Goal: Task Accomplishment & Management: Complete application form

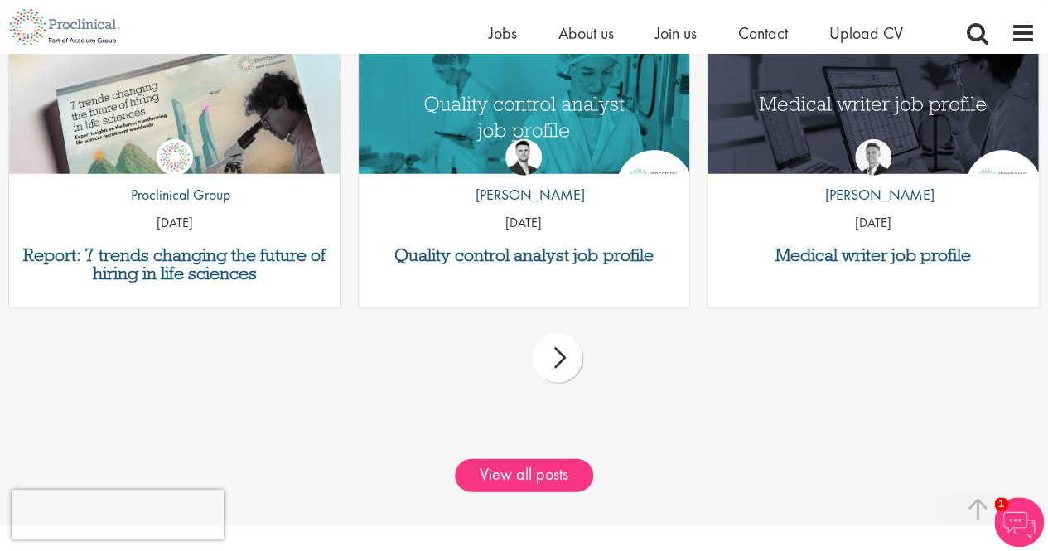
scroll to position [2228, 0]
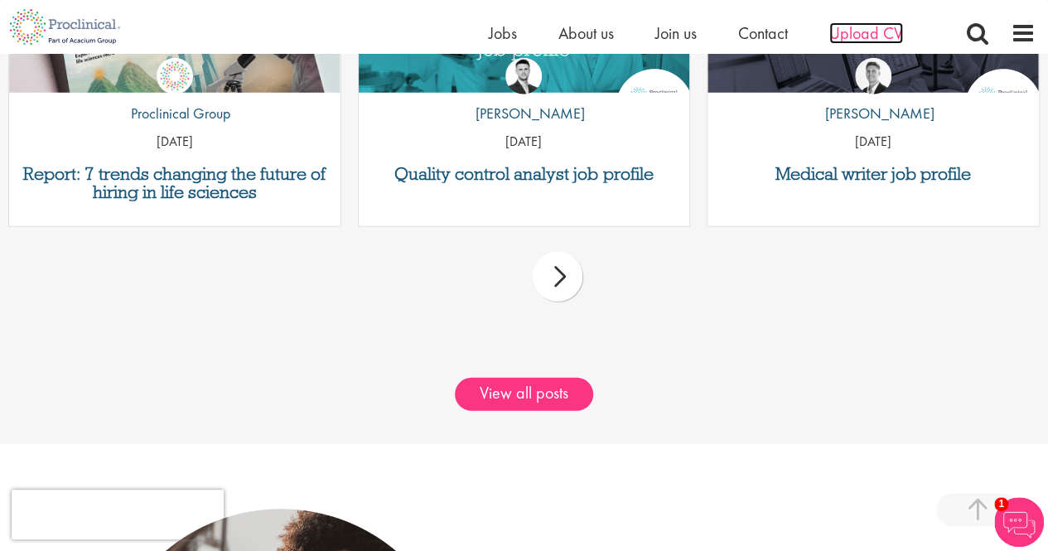
click at [865, 31] on span "Upload CV" at bounding box center [866, 33] width 74 height 22
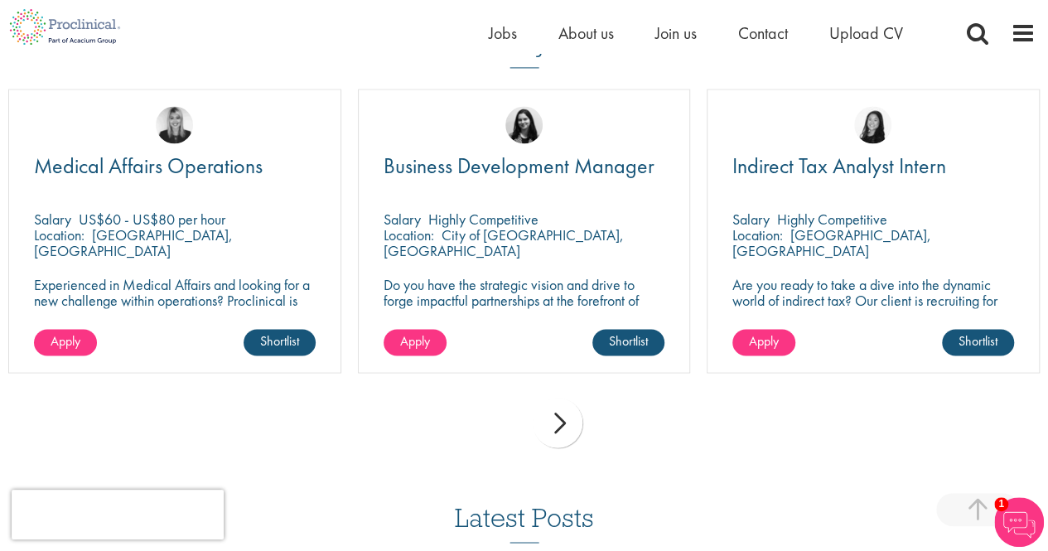
scroll to position [1175, 0]
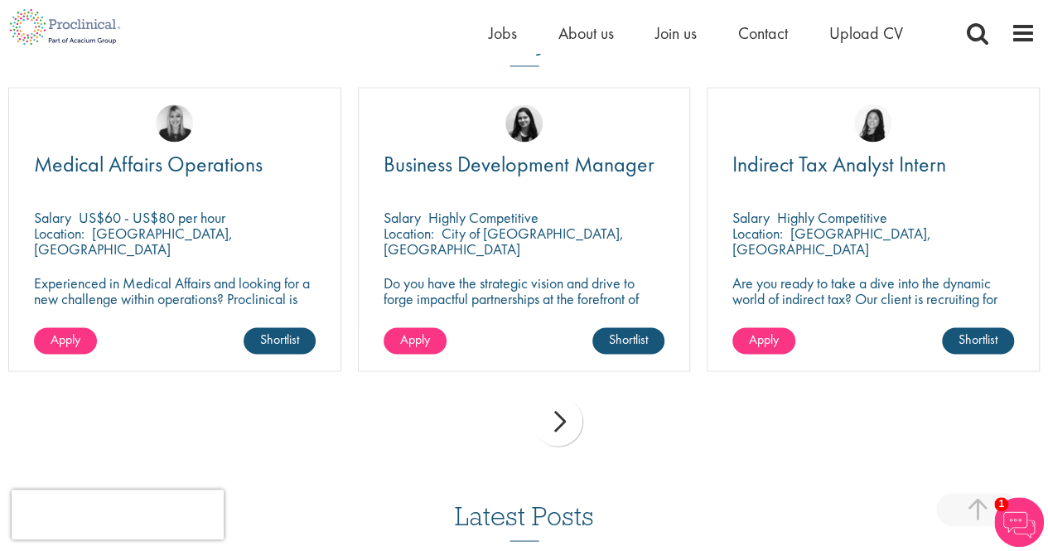
click at [568, 417] on div "next" at bounding box center [558, 421] width 50 height 50
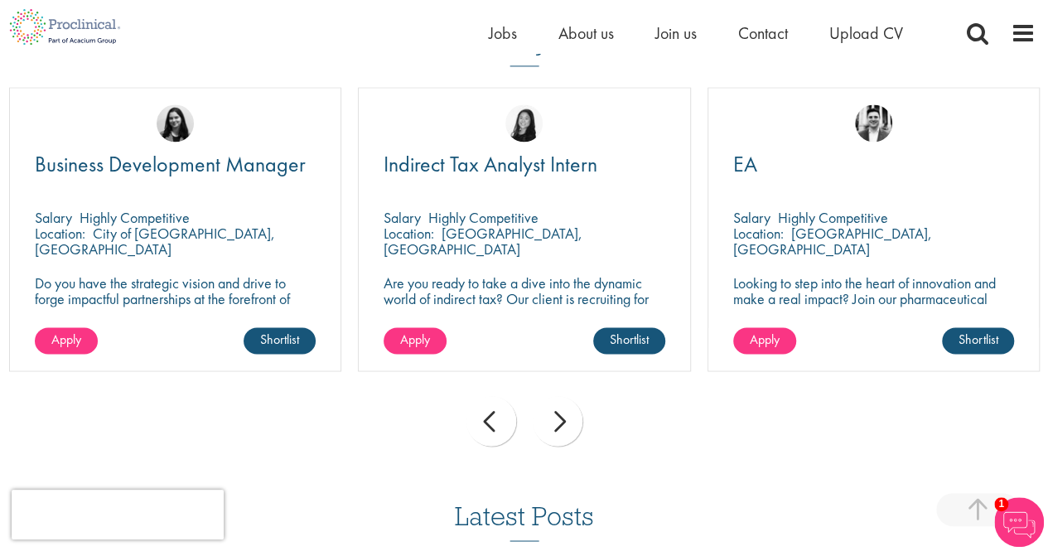
click at [568, 417] on div "next" at bounding box center [558, 421] width 50 height 50
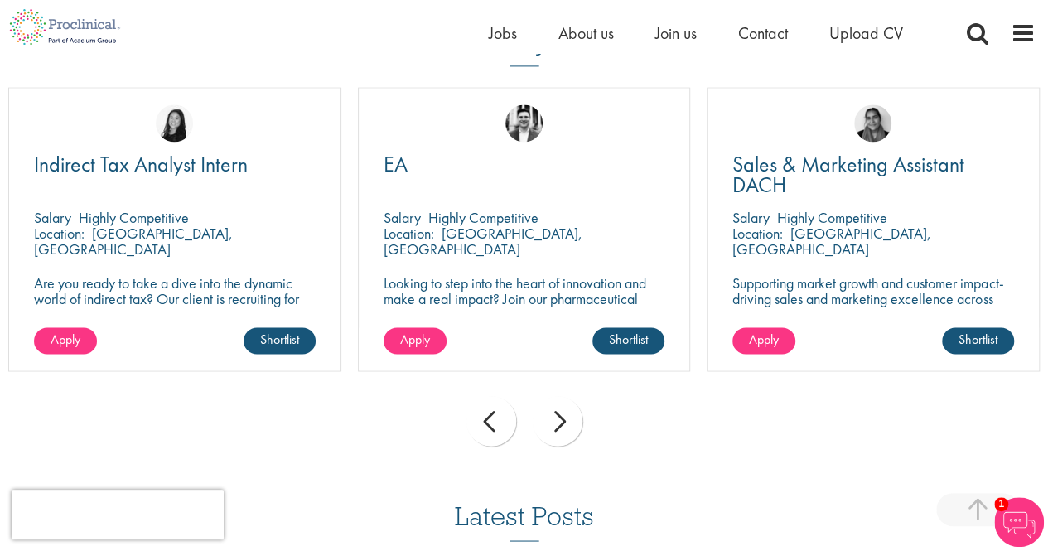
click at [568, 417] on div "next" at bounding box center [558, 421] width 50 height 50
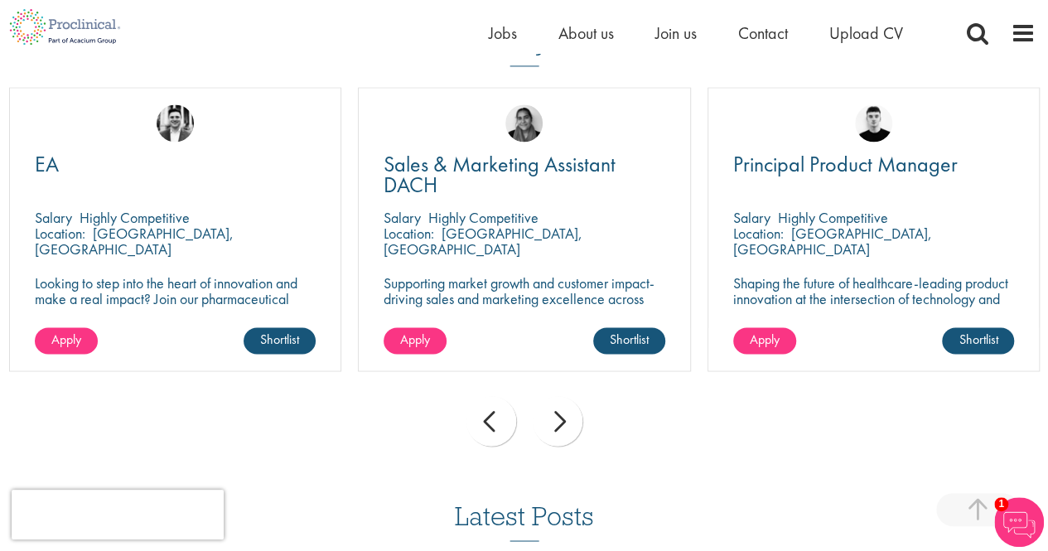
click at [568, 417] on div "next" at bounding box center [558, 421] width 50 height 50
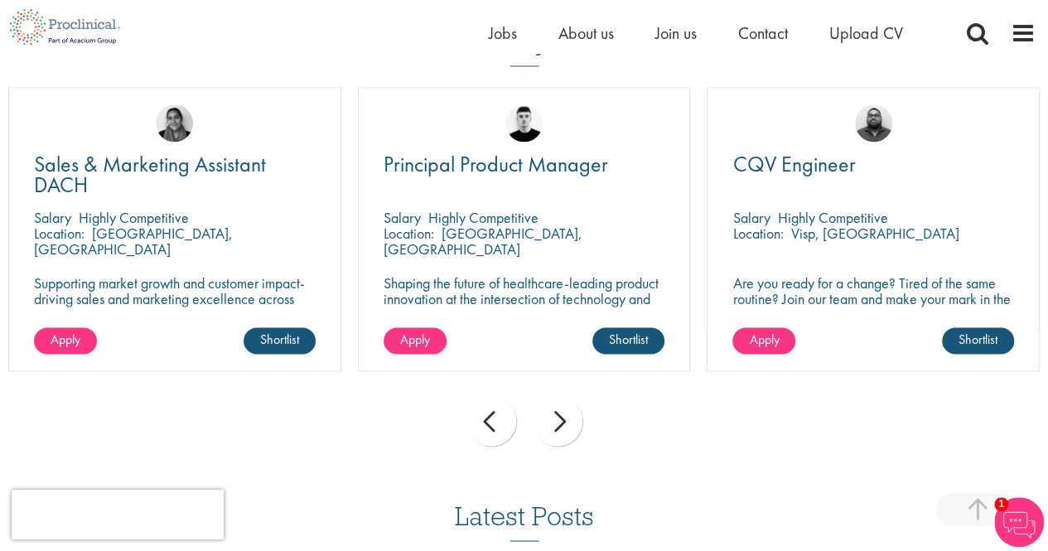
click at [568, 417] on div "next" at bounding box center [558, 421] width 50 height 50
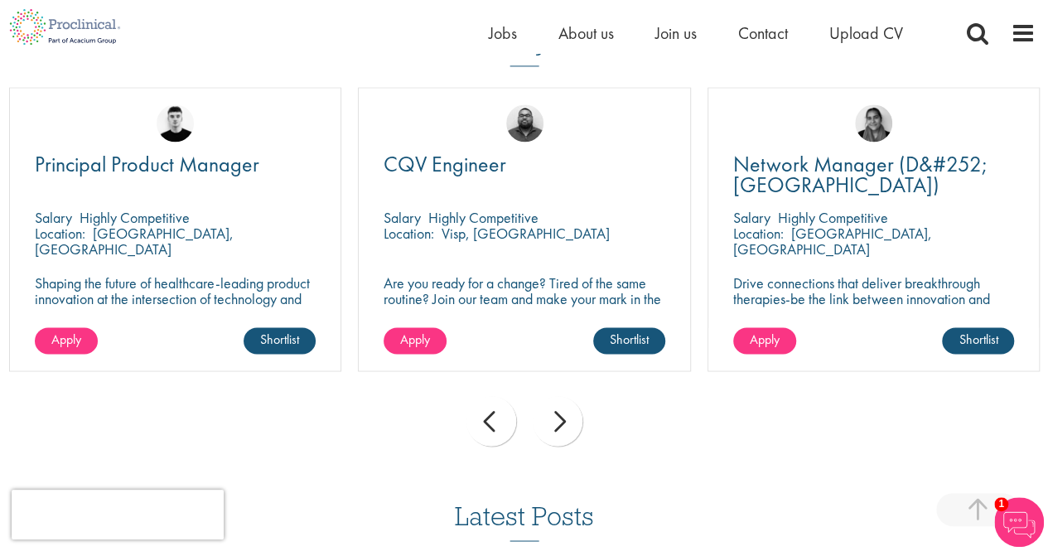
click at [568, 417] on div "next" at bounding box center [558, 421] width 50 height 50
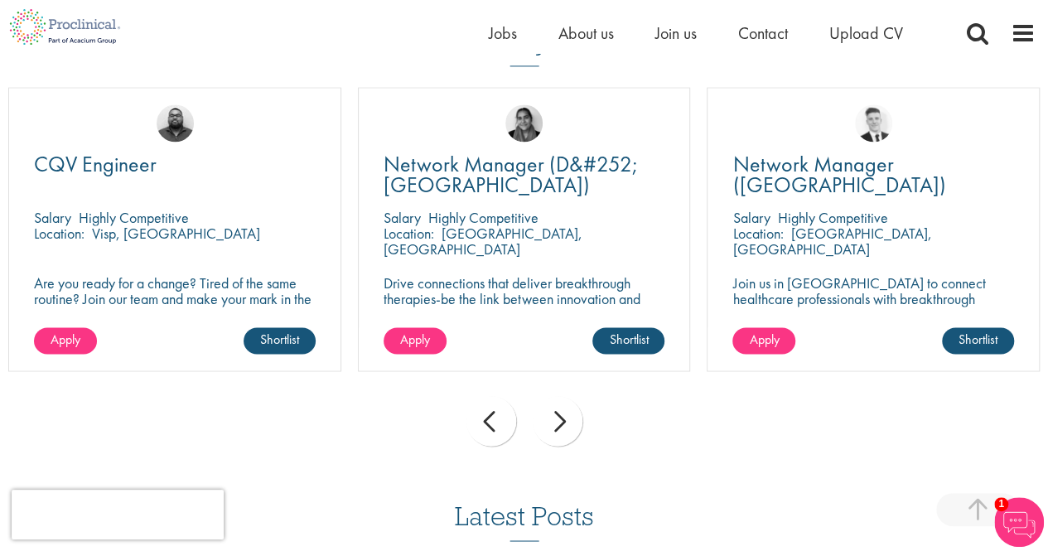
click at [475, 447] on div "prev next" at bounding box center [524, 424] width 1048 height 72
click at [503, 417] on div "prev" at bounding box center [492, 421] width 50 height 50
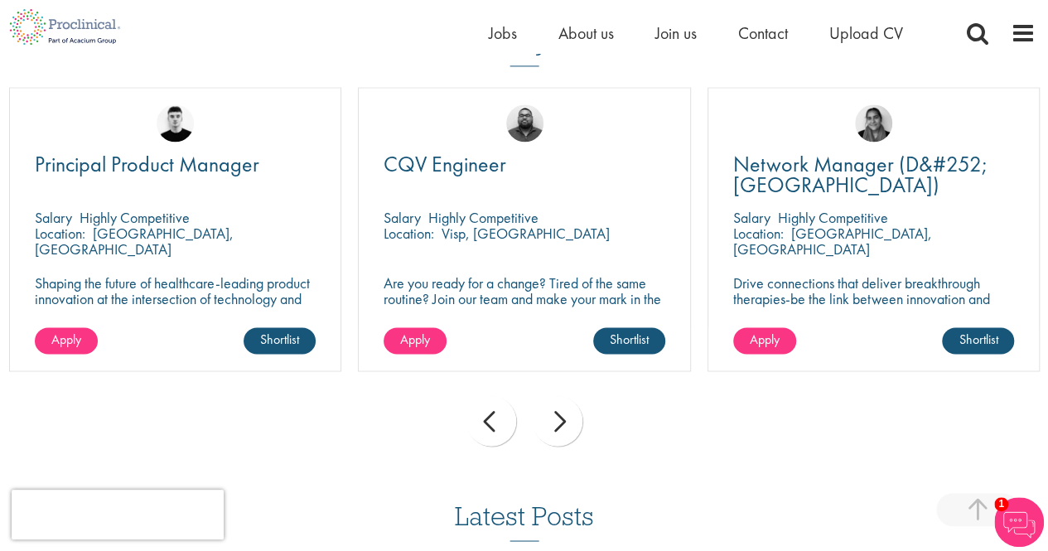
click at [570, 412] on div "next" at bounding box center [558, 421] width 50 height 50
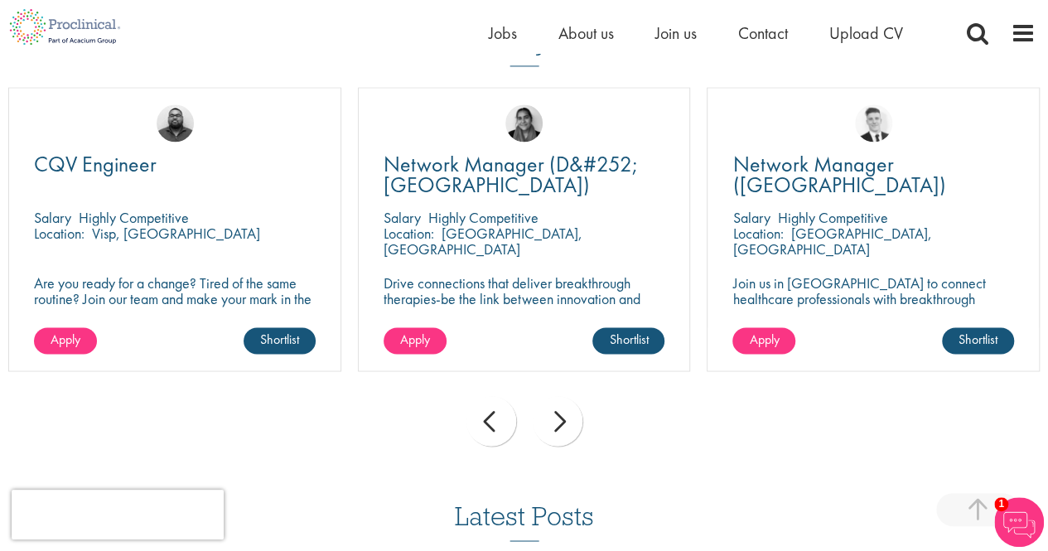
click at [570, 412] on div "next" at bounding box center [558, 421] width 50 height 50
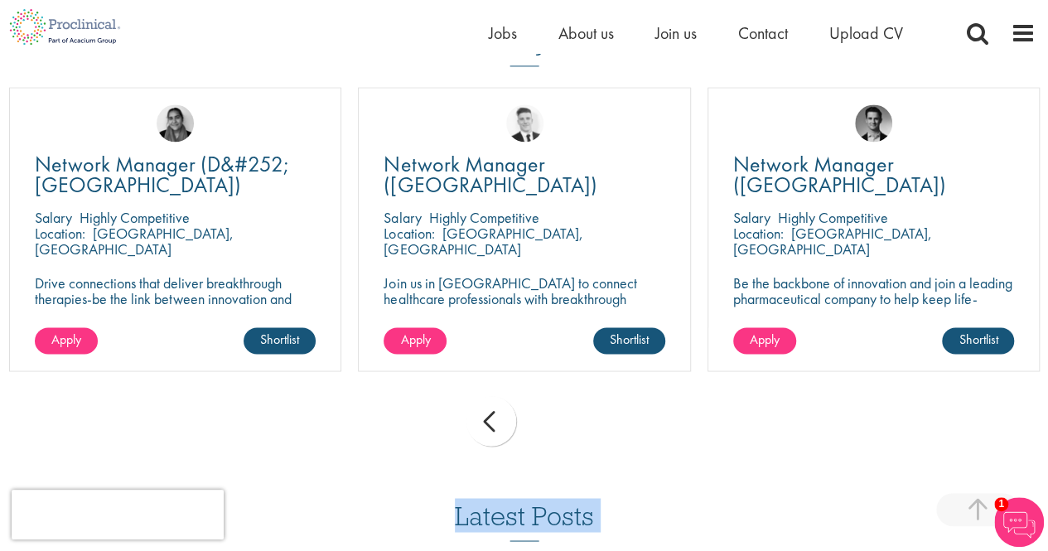
click at [570, 412] on div "prev next" at bounding box center [524, 424] width 1048 height 72
click at [558, 419] on div "prev next" at bounding box center [524, 424] width 1048 height 72
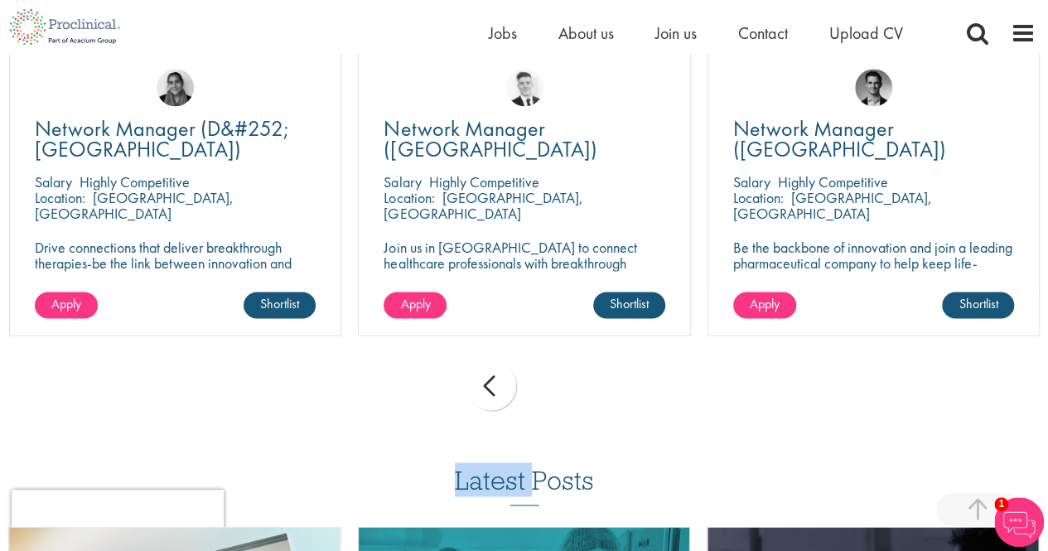
scroll to position [1172, 0]
